Goal: Navigation & Orientation: Find specific page/section

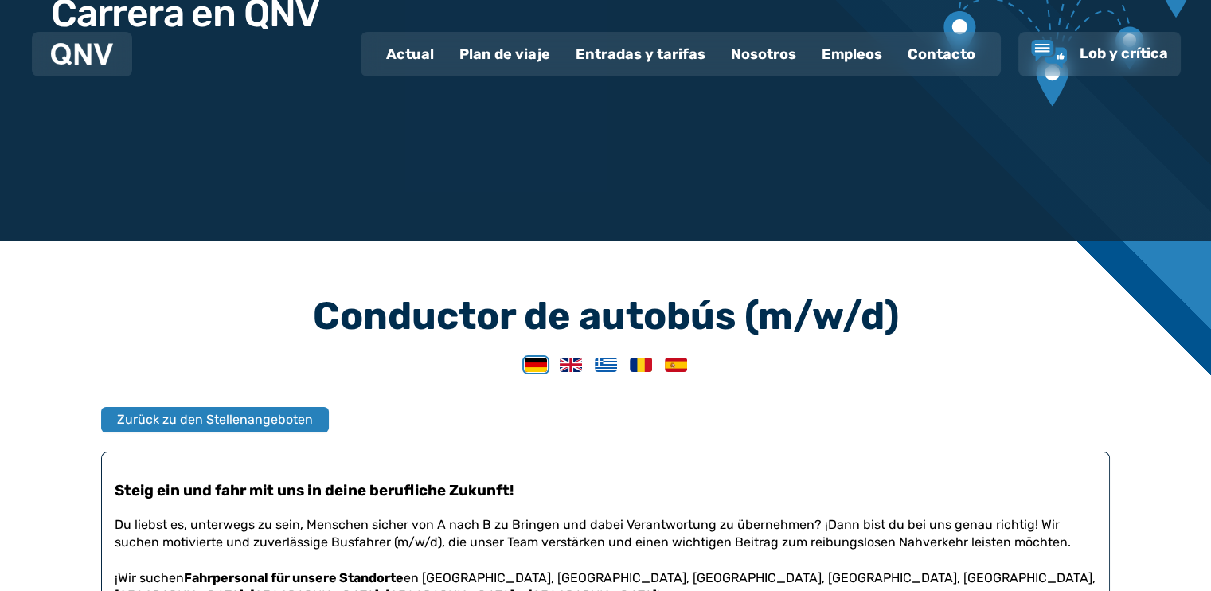
scroll to position [318, 0]
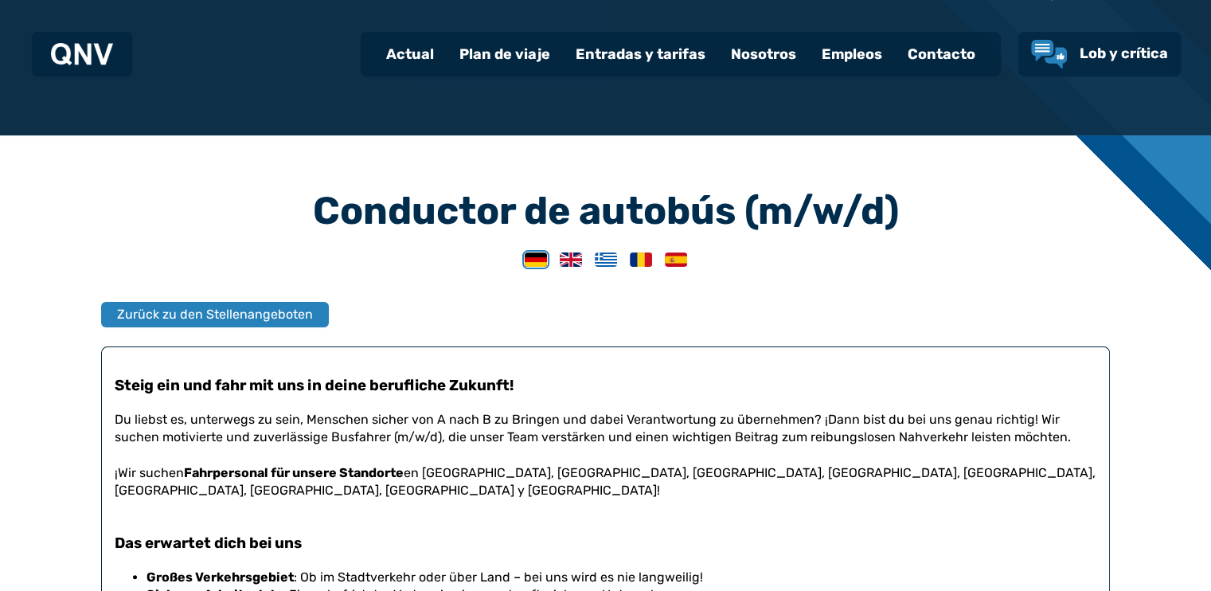
click at [671, 257] on img at bounding box center [676, 259] width 22 height 14
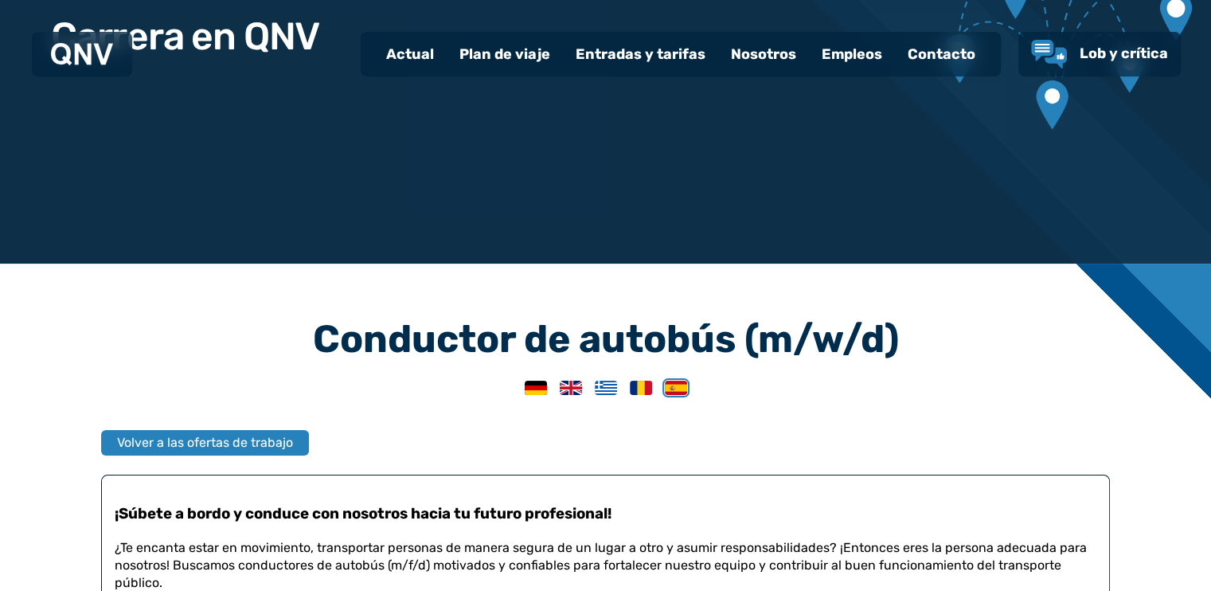
scroll to position [159, 0]
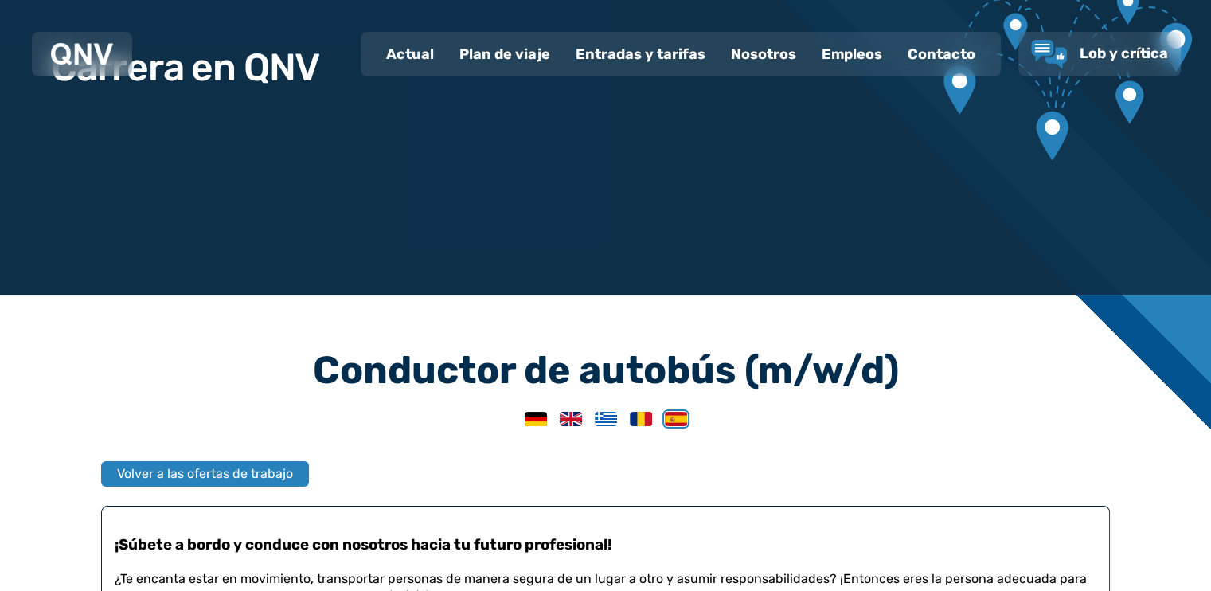
click at [434, 51] on font "Actual" at bounding box center [410, 54] width 48 height 18
select select "*"
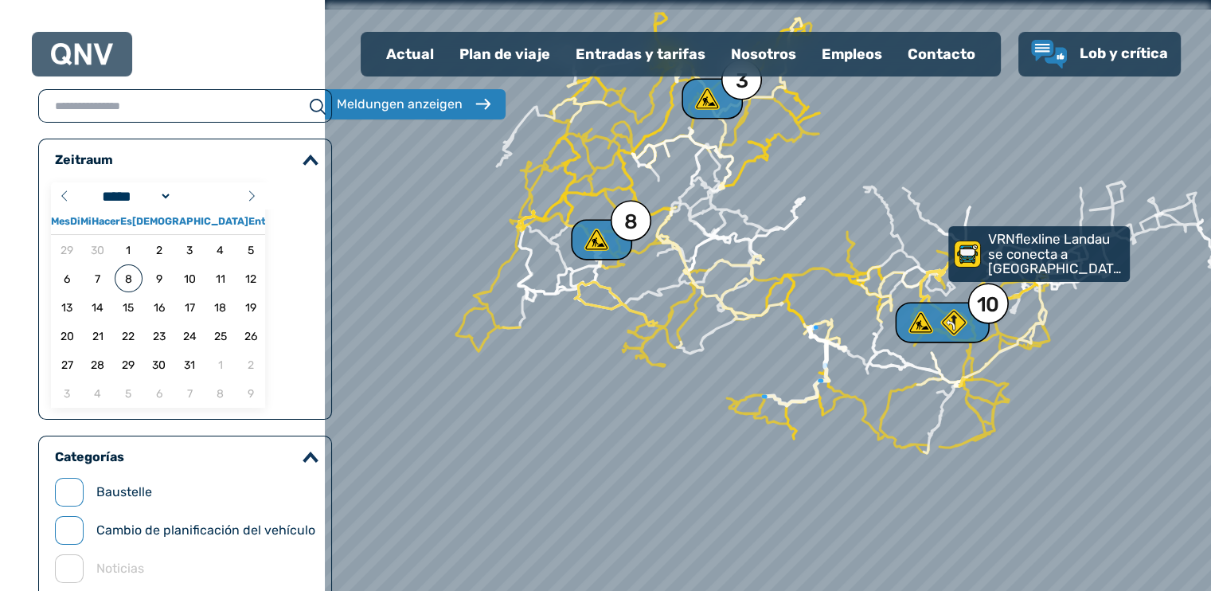
drag, startPoint x: 713, startPoint y: 380, endPoint x: 685, endPoint y: 453, distance: 78.4
click at [685, 453] on div at bounding box center [768, 295] width 1064 height 708
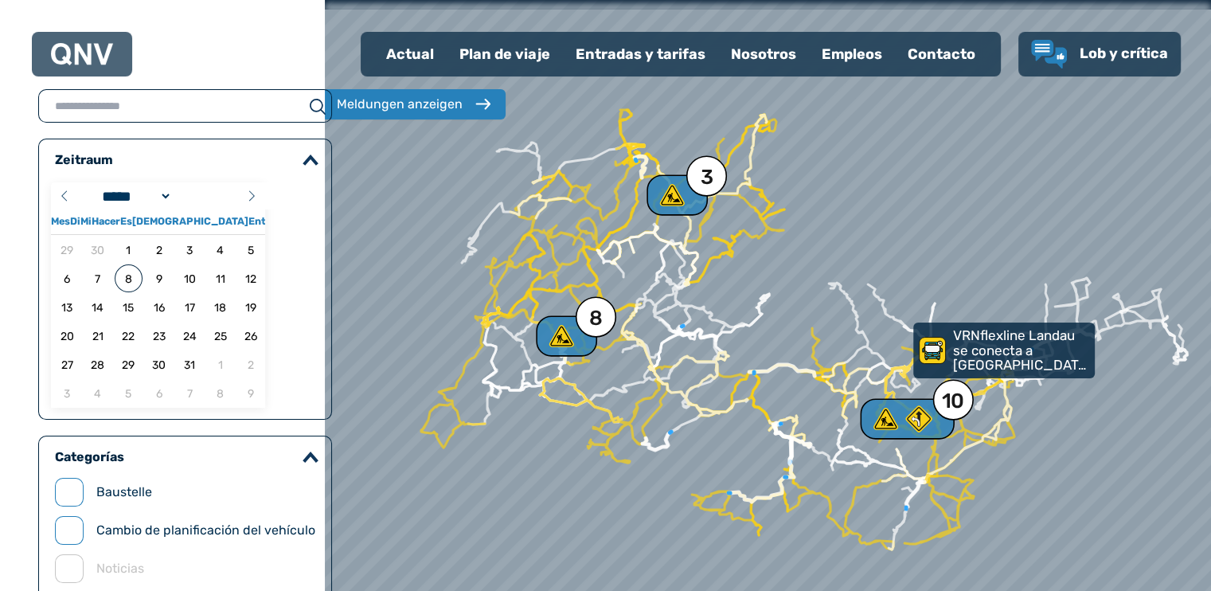
drag, startPoint x: 685, startPoint y: 453, endPoint x: 678, endPoint y: 476, distance: 24.2
click at [678, 476] on div at bounding box center [768, 295] width 1064 height 708
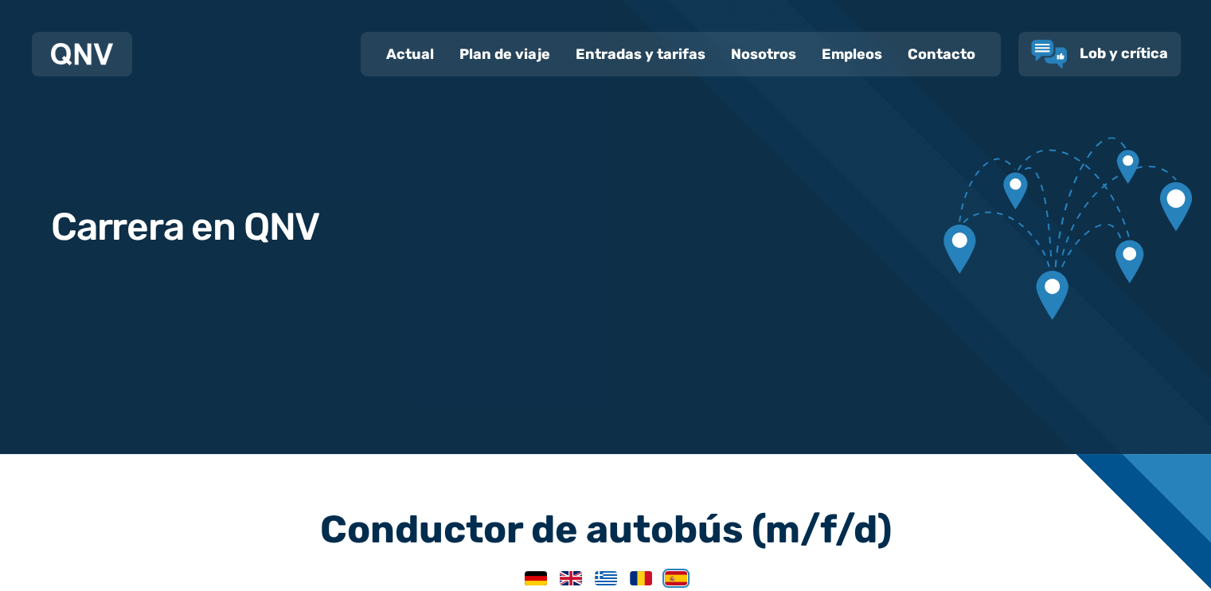
scroll to position [159, 0]
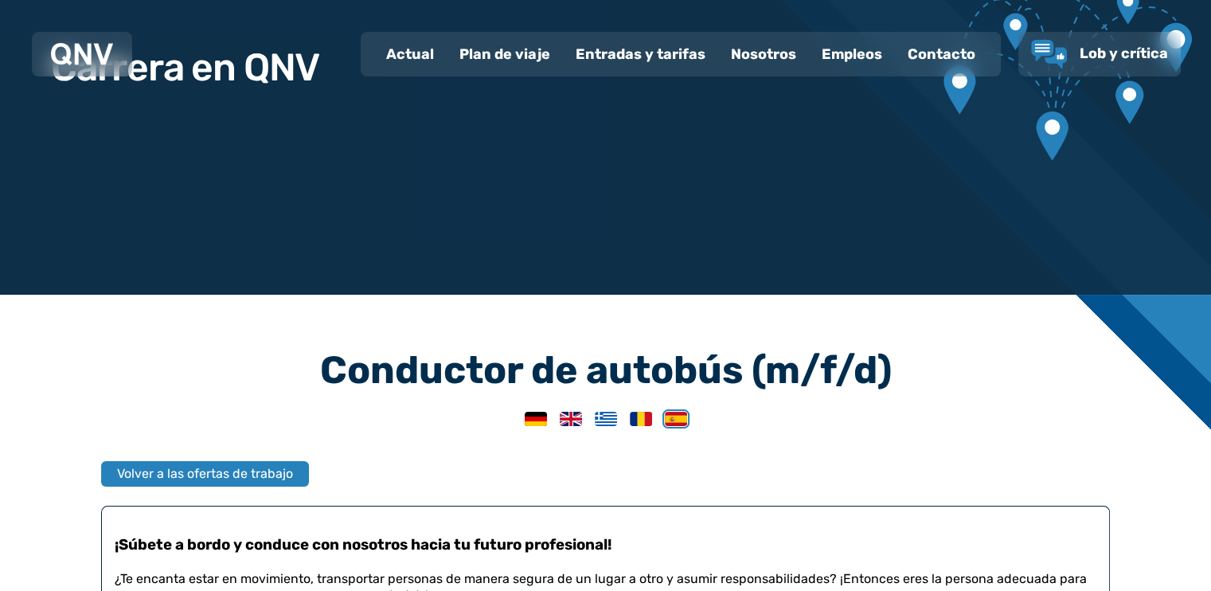
click at [755, 53] on font "Nosotros" at bounding box center [763, 54] width 65 height 18
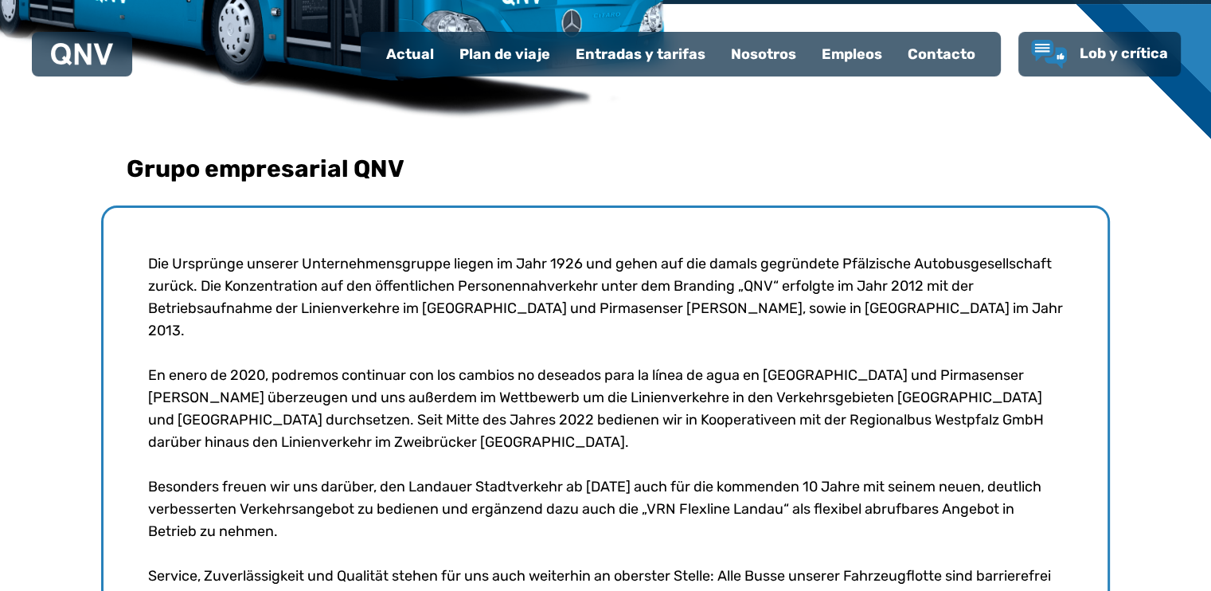
scroll to position [52, 0]
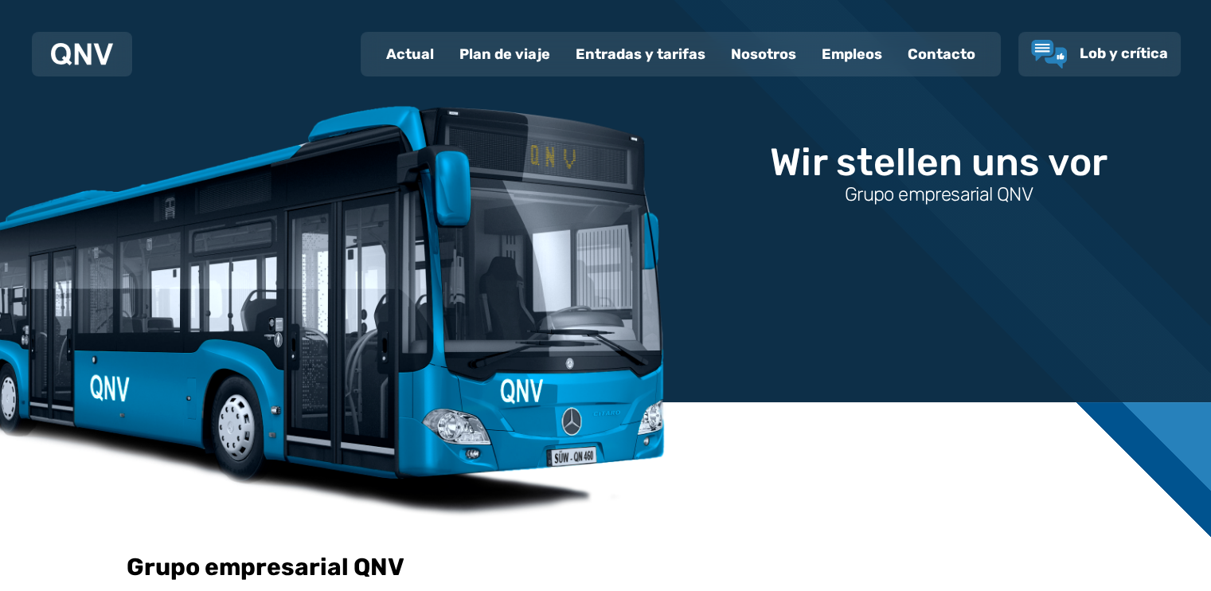
click at [503, 50] on font "Plan de viaje" at bounding box center [504, 54] width 91 height 18
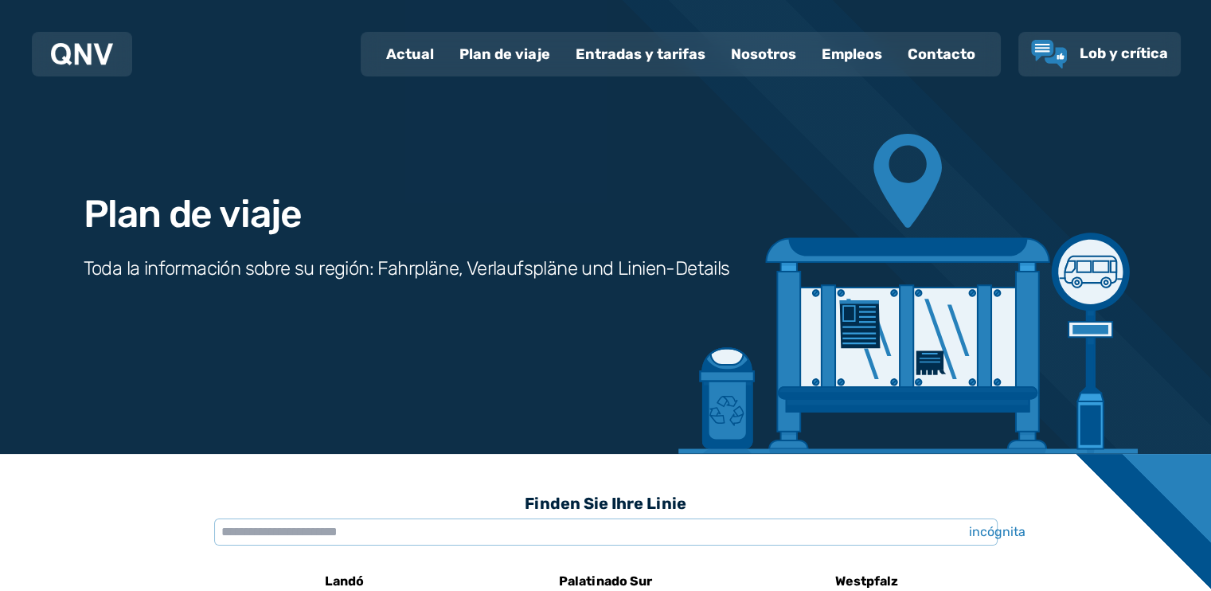
click at [783, 55] on font "Nosotros" at bounding box center [763, 54] width 65 height 18
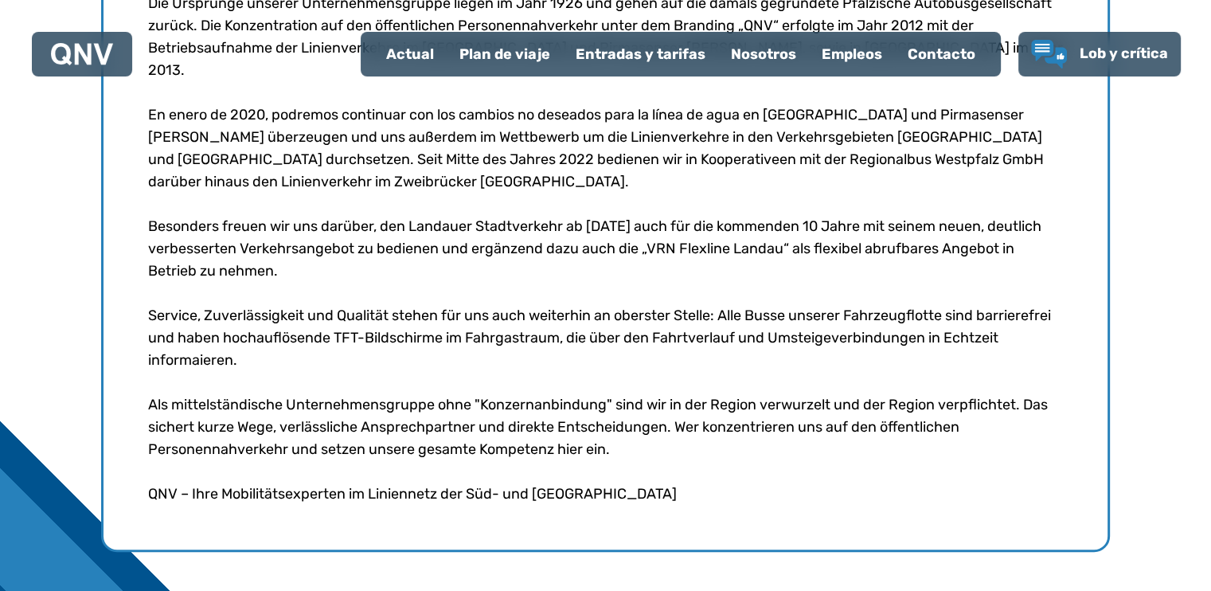
scroll to position [716, 0]
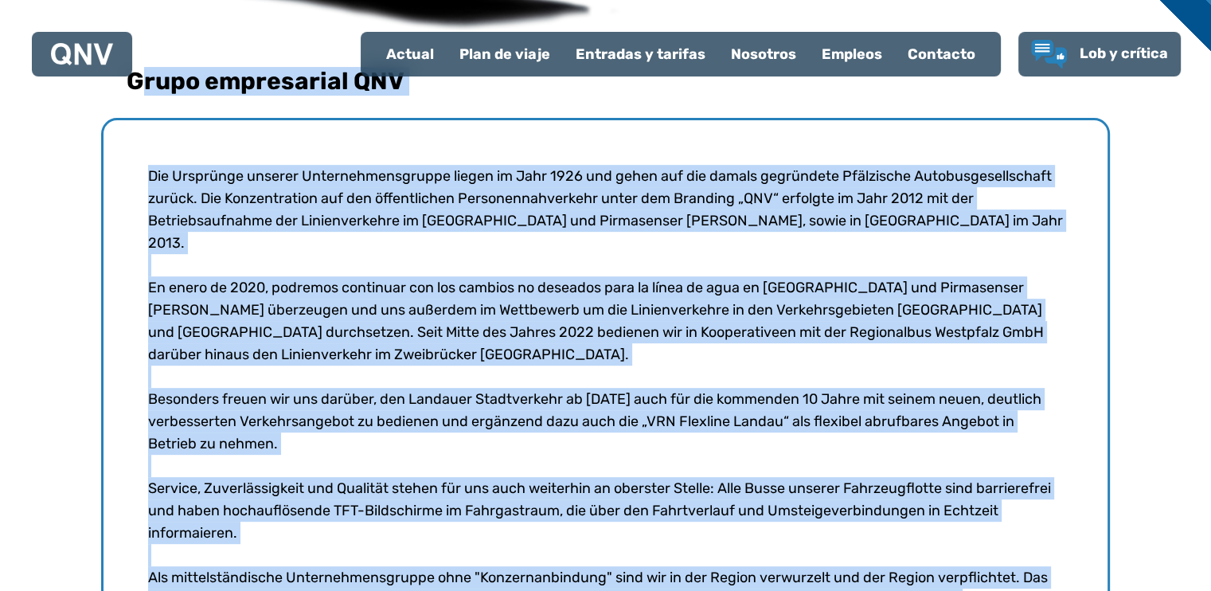
drag, startPoint x: 611, startPoint y: 473, endPoint x: 146, endPoint y: 6, distance: 658.6
click at [146, 6] on div "Grupo empresarial QNV Die Ursprünge unserer Unternehmensgruppe liegen im Jahr 1…" at bounding box center [605, 360] width 1211 height 888
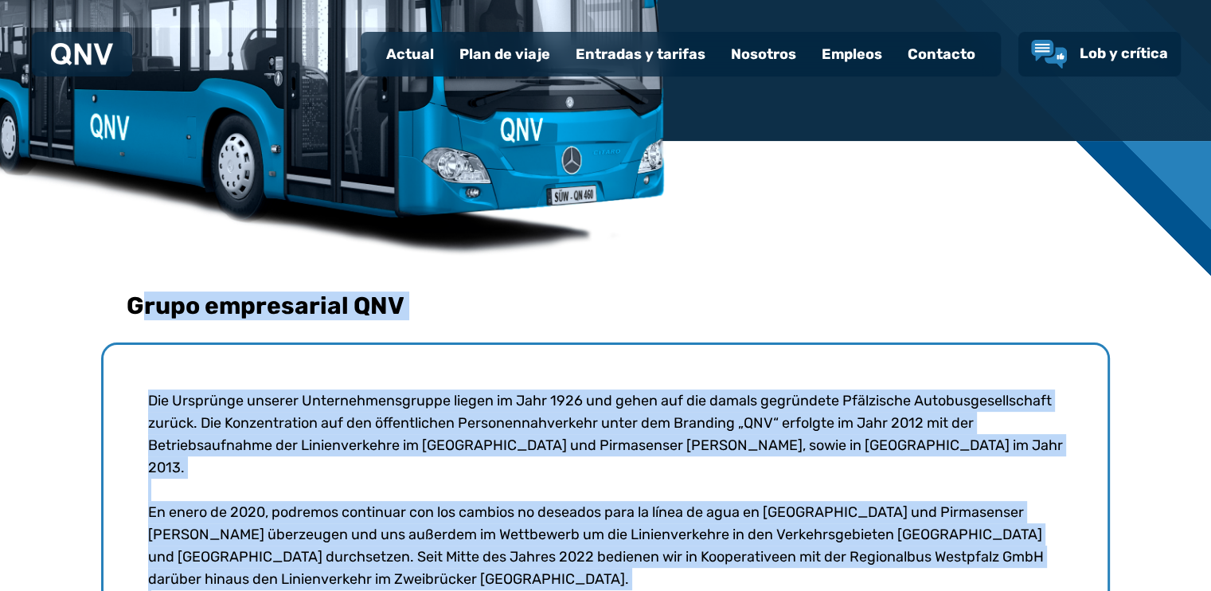
scroll to position [292, 0]
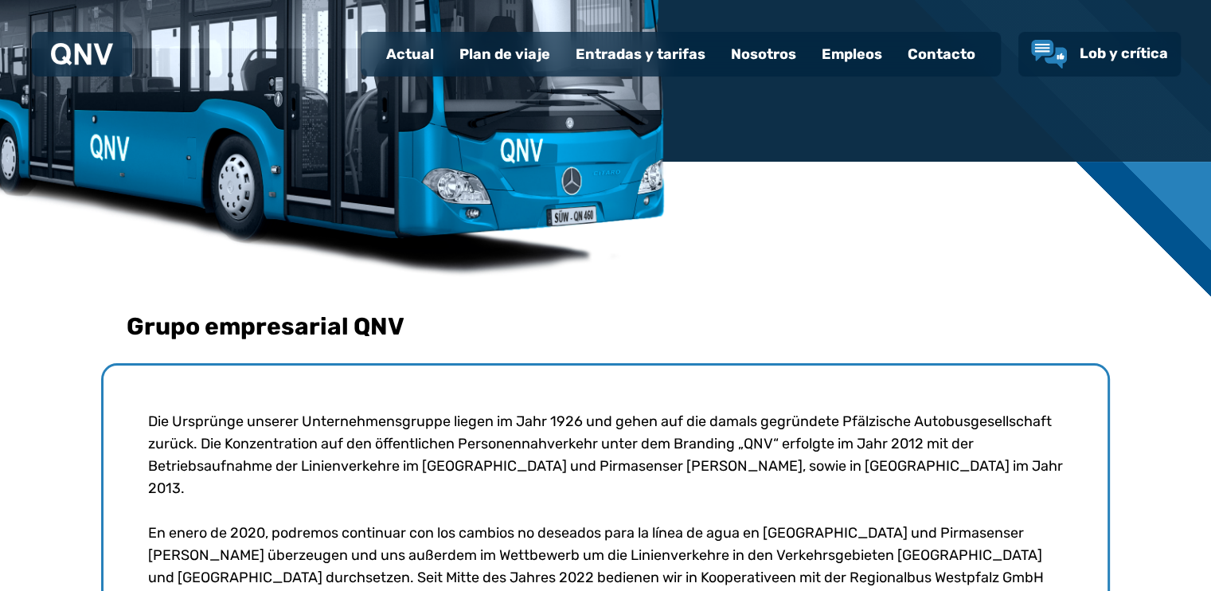
click at [783, 60] on font "Nosotros" at bounding box center [763, 54] width 65 height 18
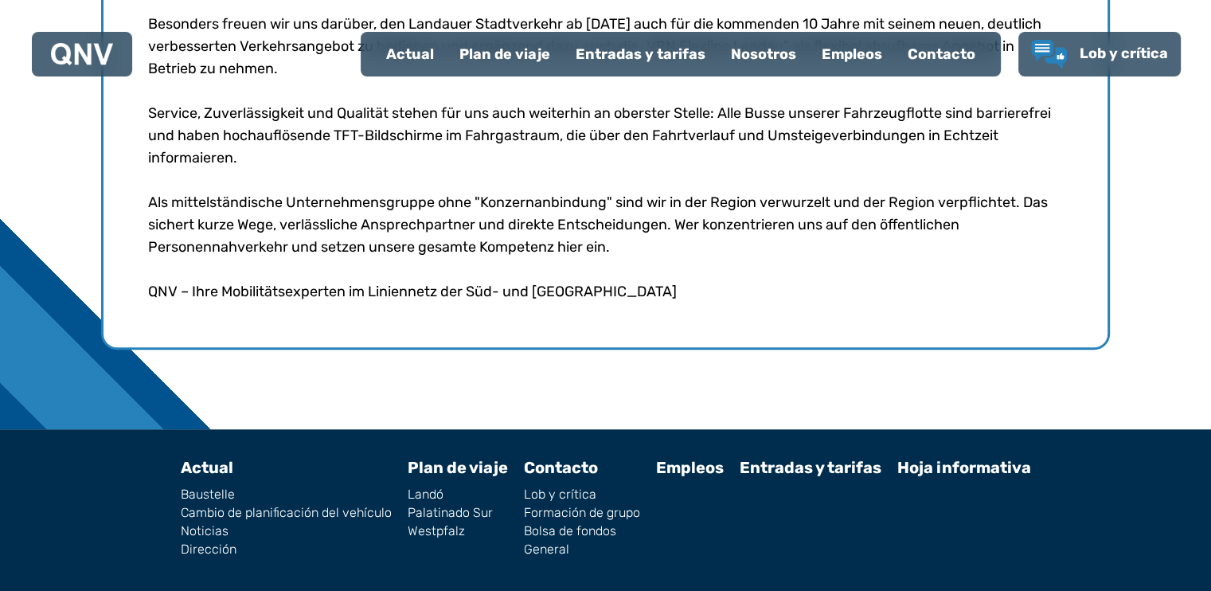
scroll to position [927, 0]
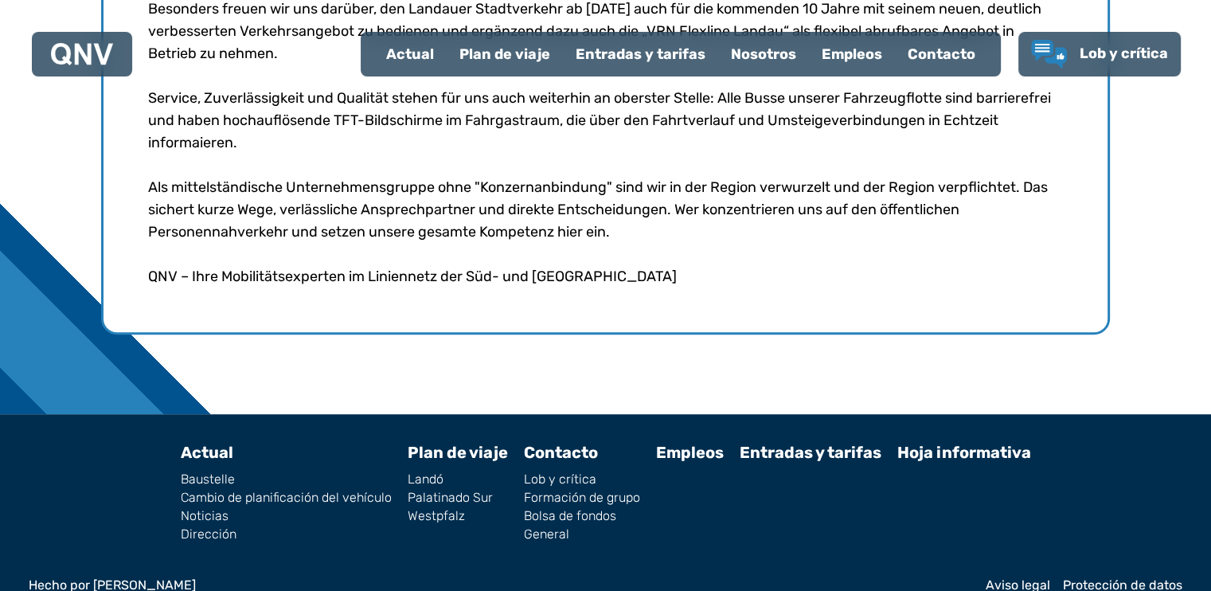
click at [215, 526] on font "Dirección" at bounding box center [209, 533] width 56 height 15
select select "*"
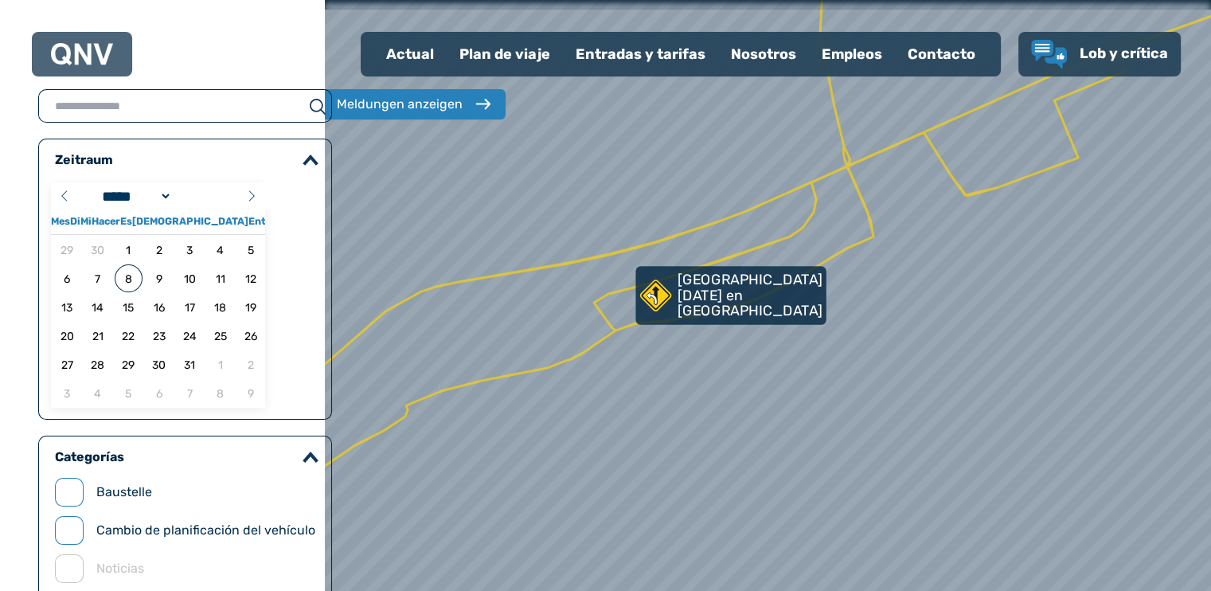
click at [739, 295] on font "[GEOGRAPHIC_DATA][DATE] en [GEOGRAPHIC_DATA]" at bounding box center [750, 295] width 146 height 48
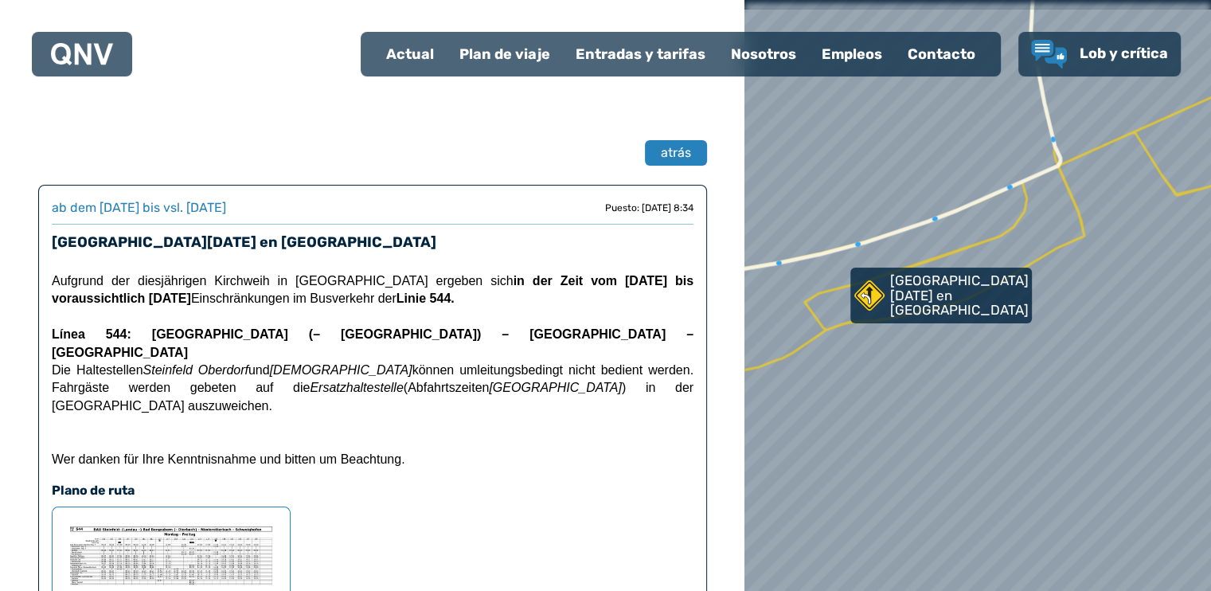
select select "*"
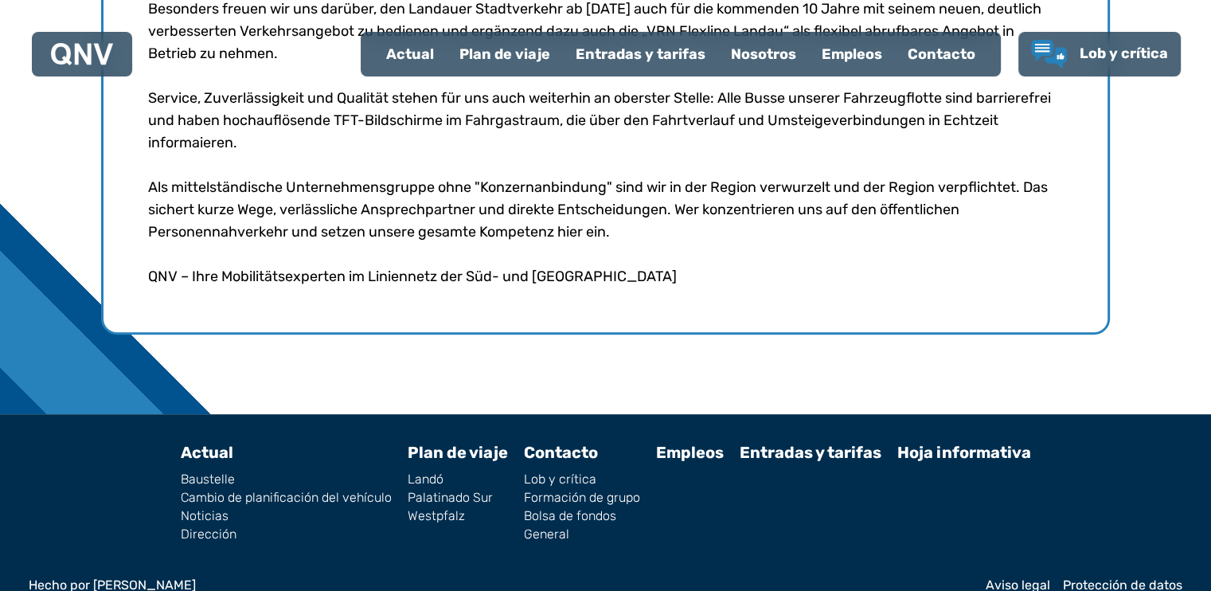
scroll to position [292, 0]
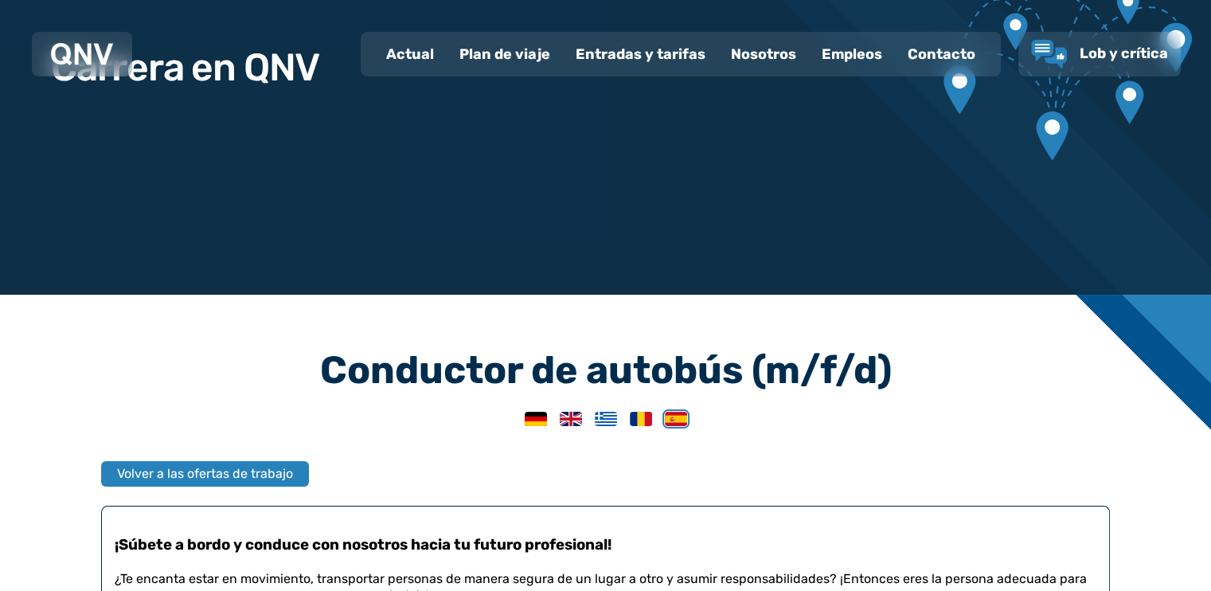
scroll to position [318, 0]
